Goal: Check status: Check status

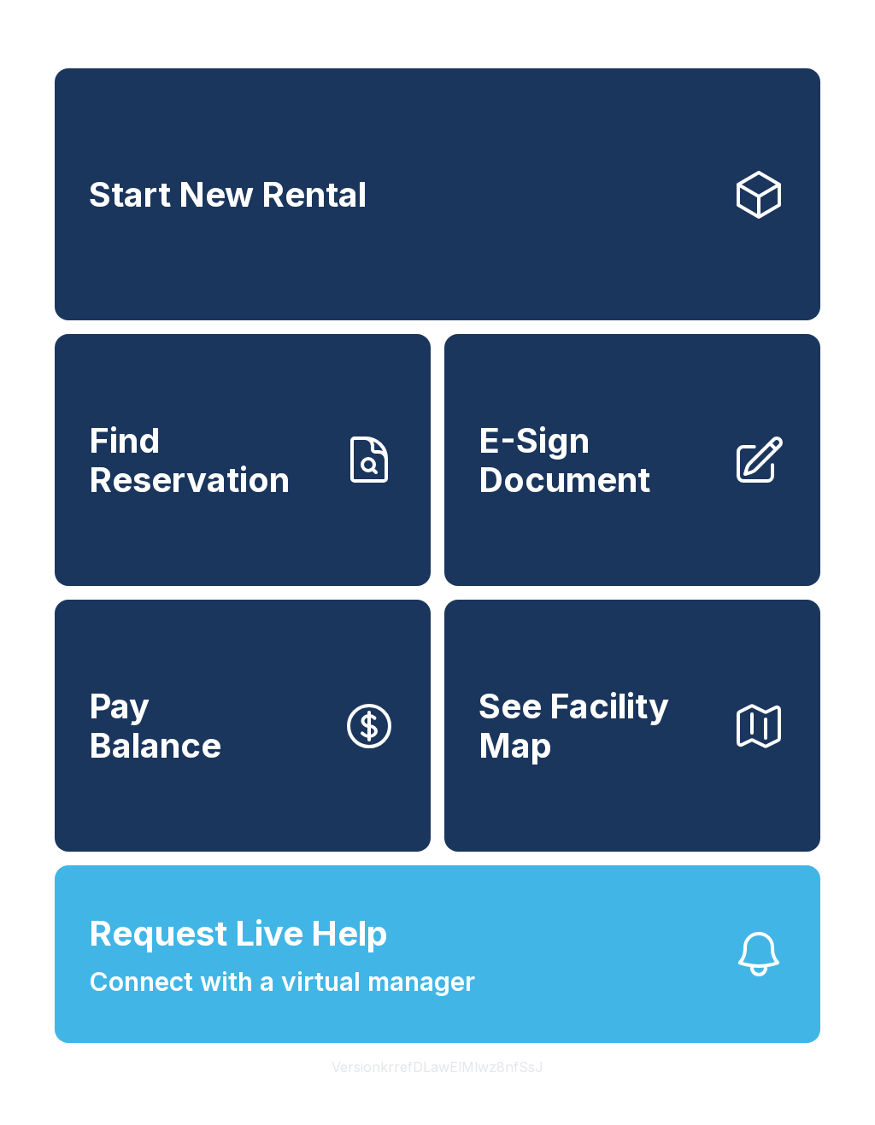
scroll to position [21, 0]
click at [262, 468] on span "Find Reservation" at bounding box center [208, 460] width 239 height 78
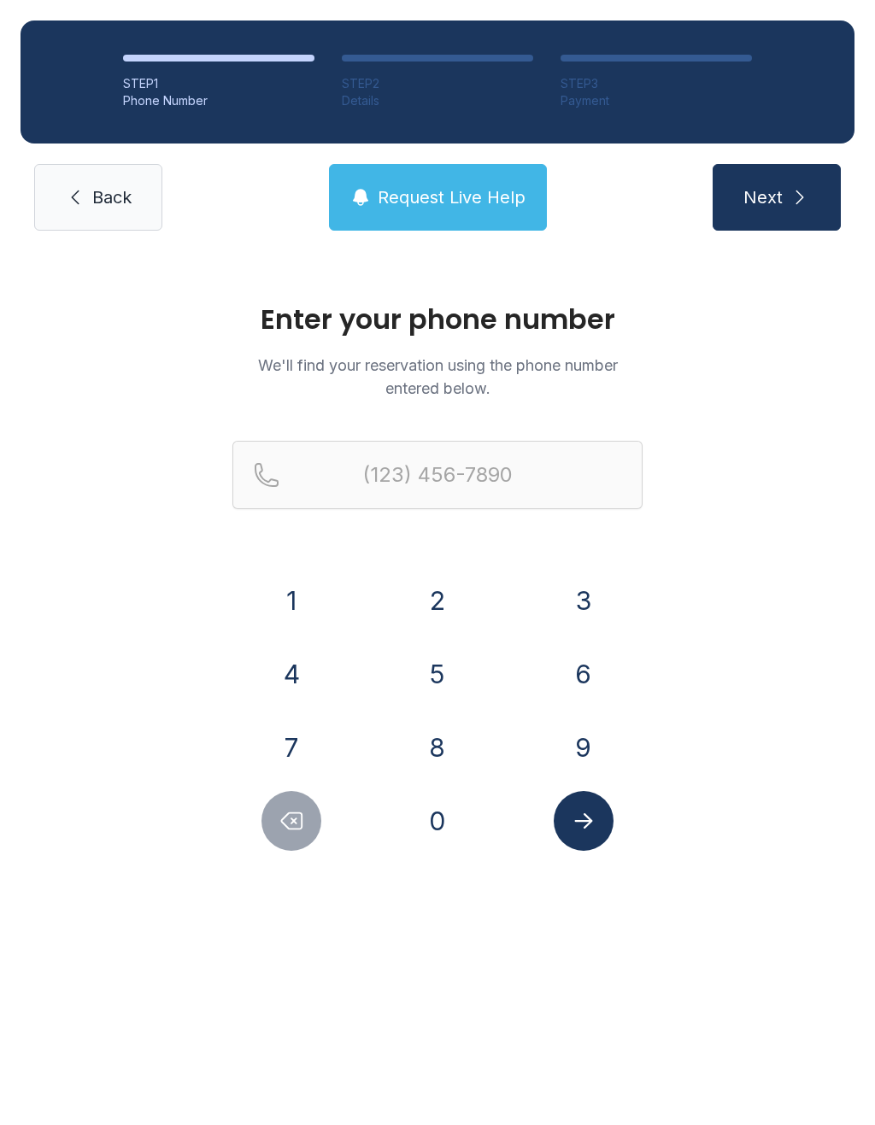
click at [454, 596] on button "2" at bounding box center [438, 601] width 60 height 60
click at [449, 679] on button "5" at bounding box center [438, 674] width 60 height 60
click at [588, 677] on button "6" at bounding box center [584, 674] width 60 height 60
click at [310, 750] on button "7" at bounding box center [291, 748] width 60 height 60
click at [310, 749] on button "7" at bounding box center [291, 748] width 60 height 60
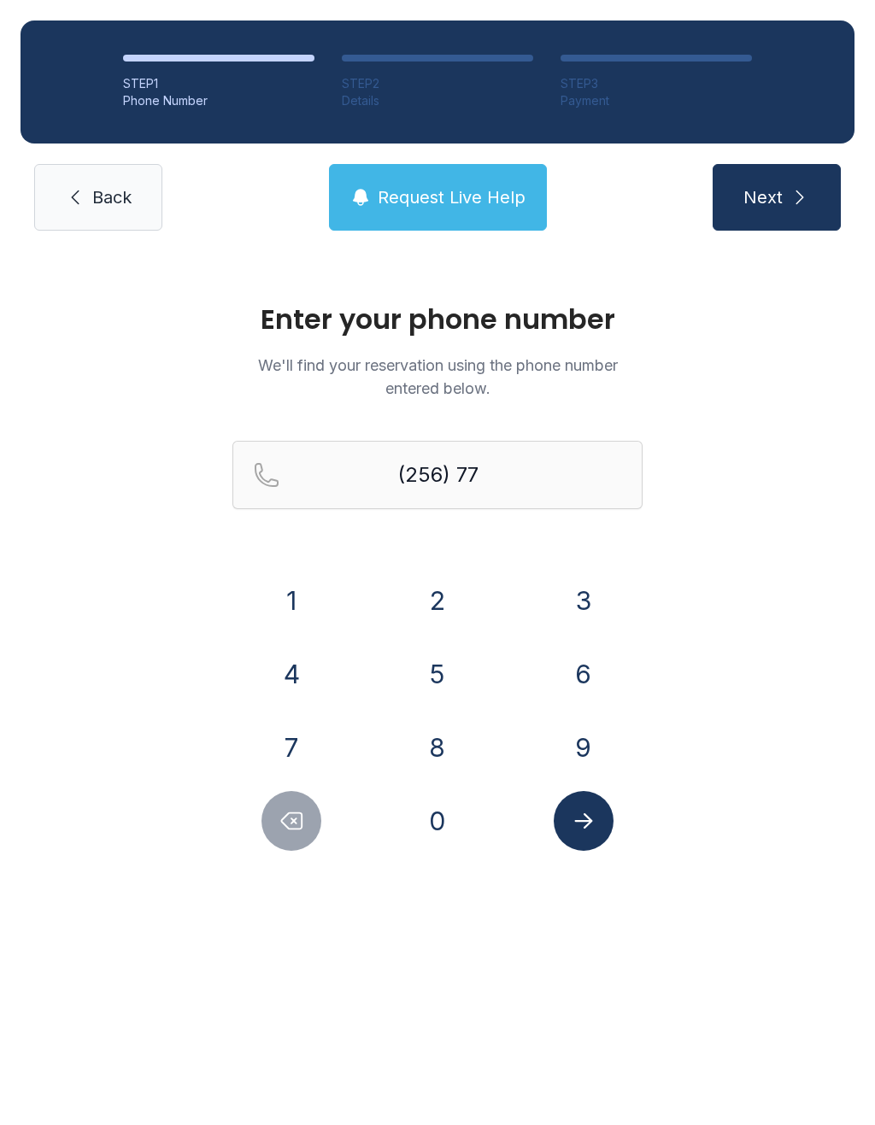
click at [299, 753] on button "7" at bounding box center [291, 748] width 60 height 60
click at [446, 752] on button "8" at bounding box center [438, 748] width 60 height 60
click at [445, 752] on button "8" at bounding box center [438, 748] width 60 height 60
click at [589, 689] on button "6" at bounding box center [584, 674] width 60 height 60
click at [306, 593] on button "1" at bounding box center [291, 601] width 60 height 60
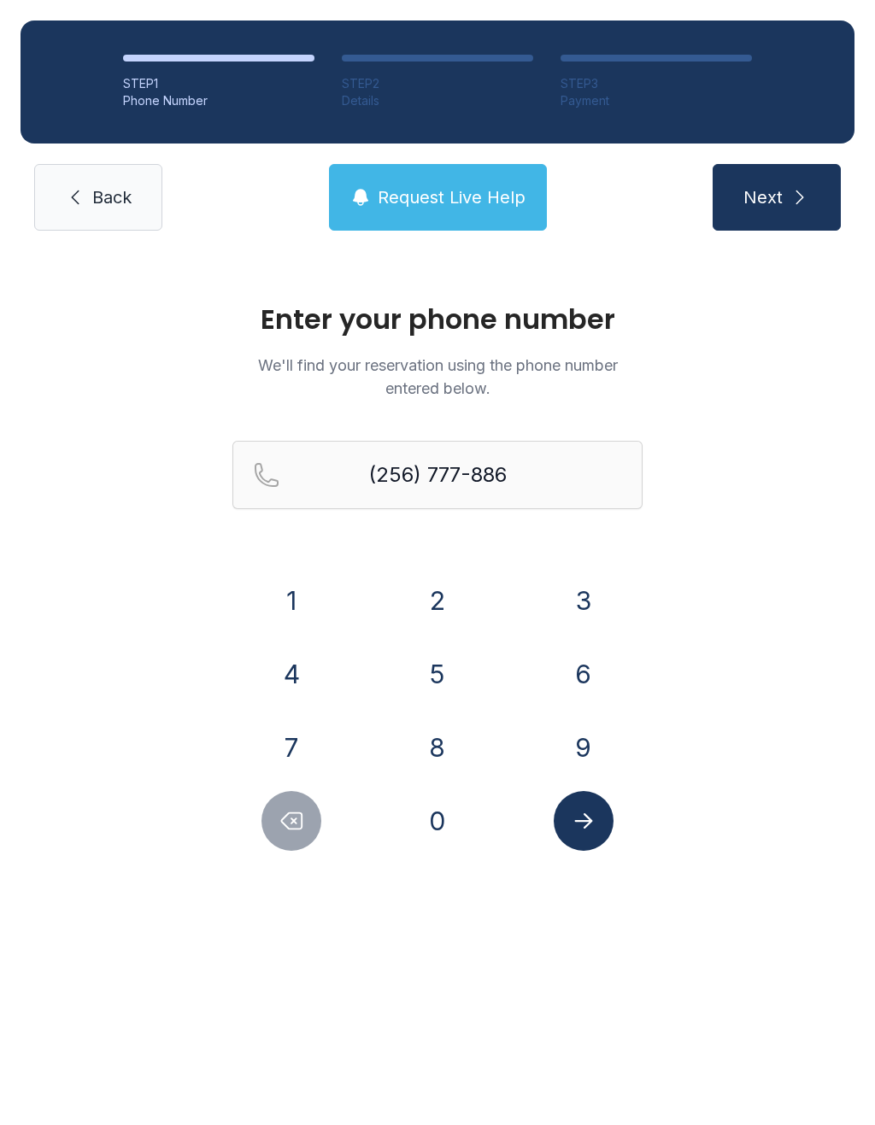
type input "[PHONE_NUMBER]"
click at [598, 820] on button "Submit lookup form" at bounding box center [584, 821] width 60 height 60
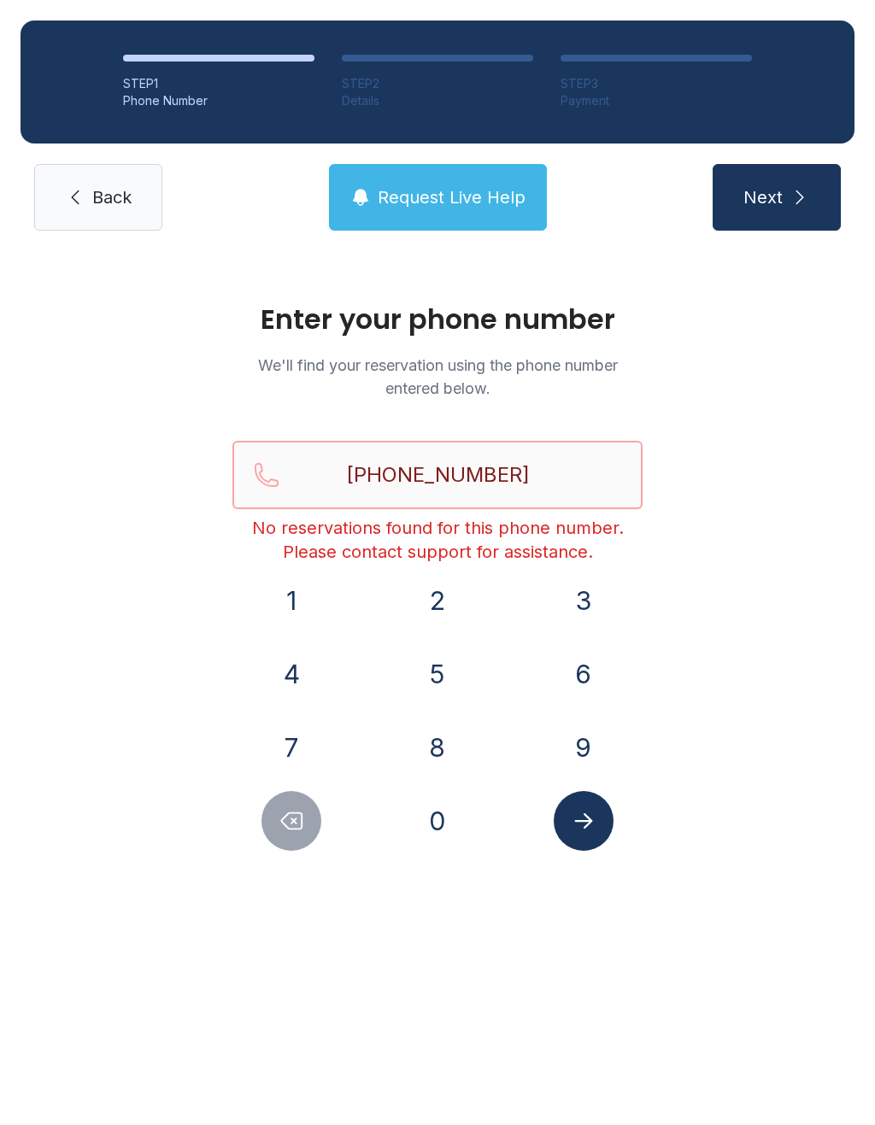
click at [555, 472] on input "[PHONE_NUMBER]" at bounding box center [437, 475] width 410 height 68
click at [783, 616] on div "Enter your phone number We'll find your reservation using the phone number ente…" at bounding box center [437, 585] width 875 height 668
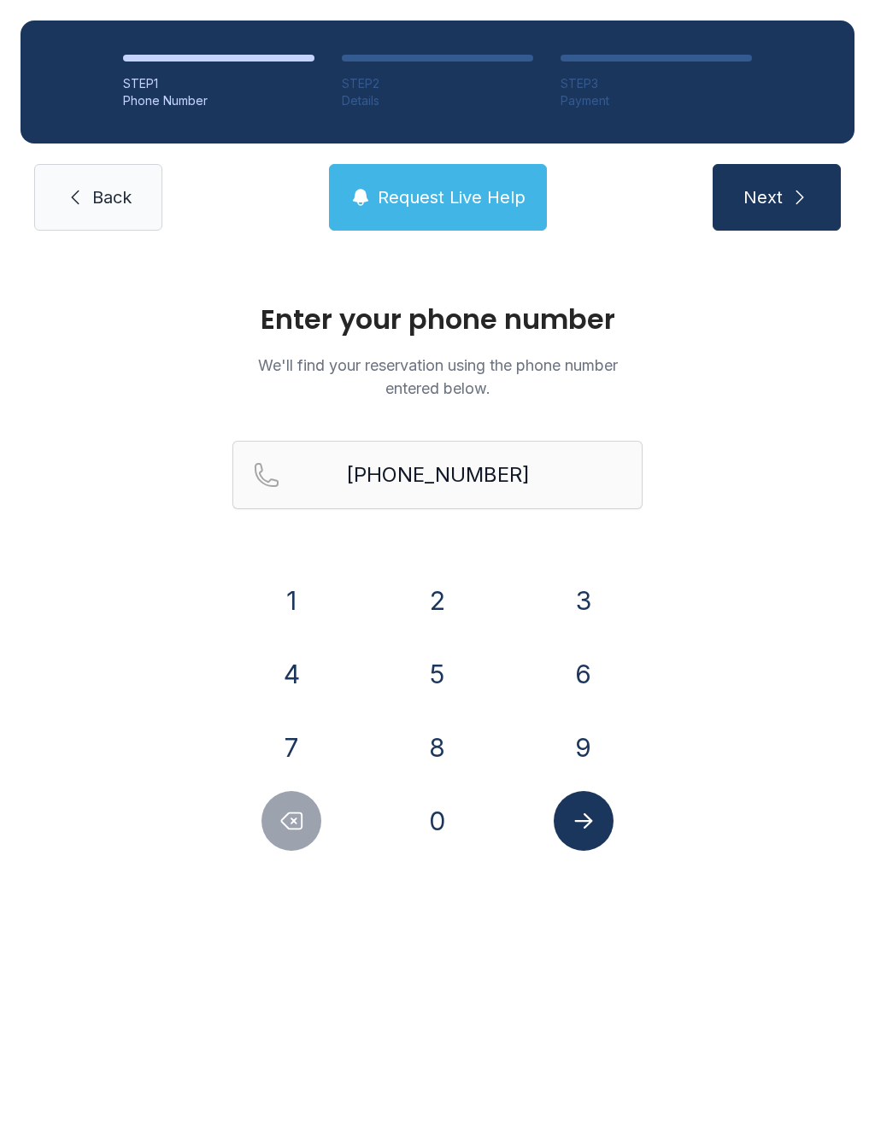
click at [807, 180] on button "Next" at bounding box center [777, 197] width 128 height 67
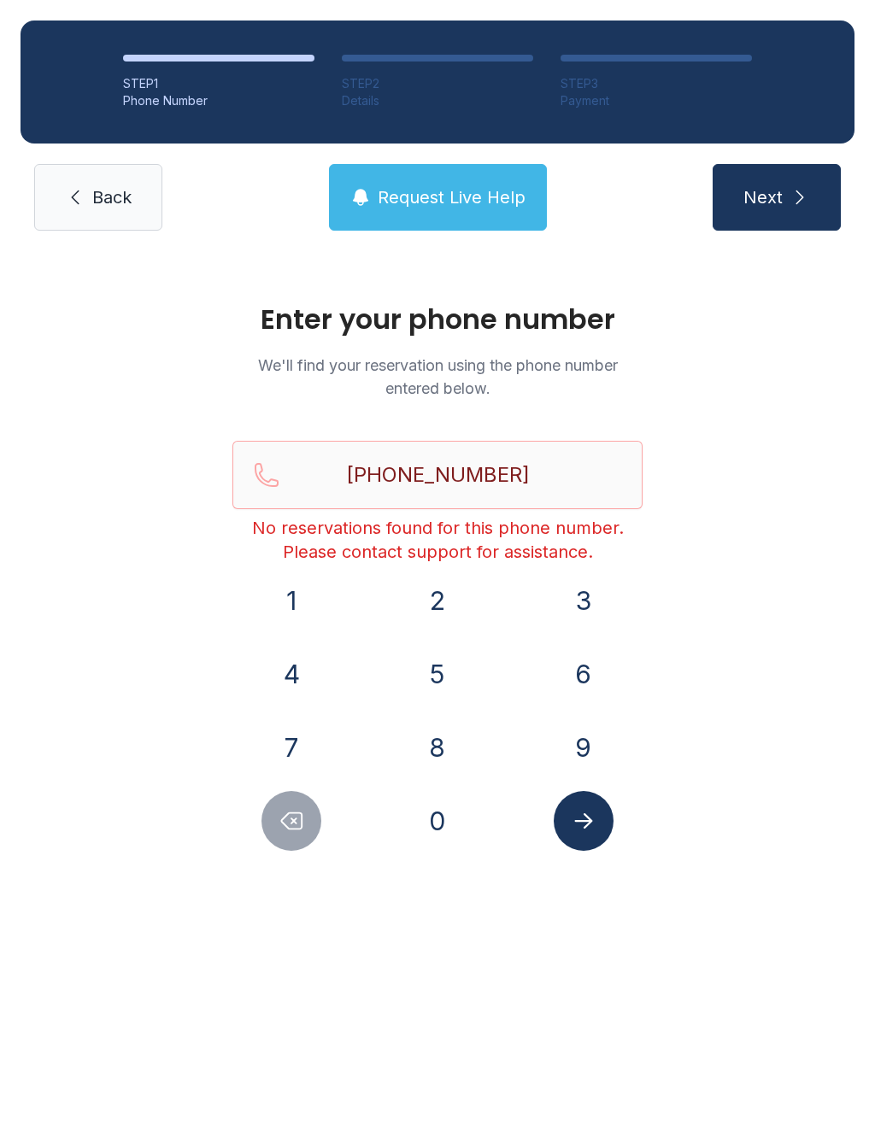
click at [88, 222] on link "Back" at bounding box center [98, 197] width 128 height 67
